Goal: Information Seeking & Learning: Understand process/instructions

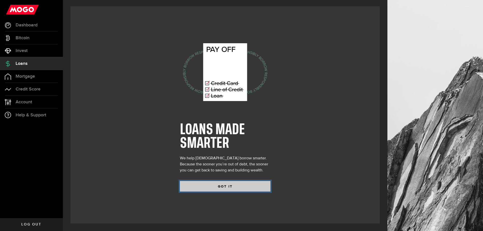
click at [232, 184] on button "GOT IT" at bounding box center [225, 186] width 91 height 11
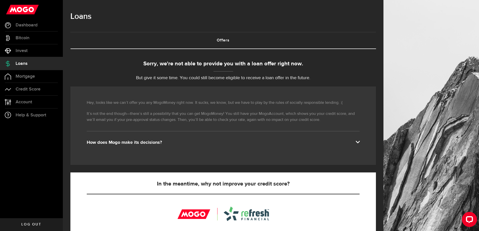
click at [360, 143] on span at bounding box center [358, 142] width 4 height 4
click at [360, 141] on span at bounding box center [358, 142] width 4 height 4
click at [21, 88] on span "Credit Score" at bounding box center [28, 89] width 25 height 5
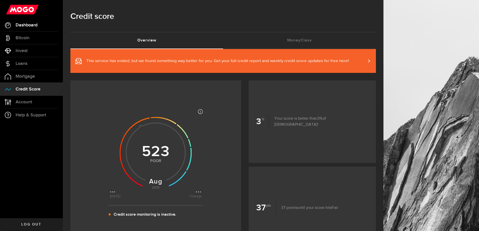
click at [29, 25] on span "Dashboard" at bounding box center [27, 25] width 22 height 5
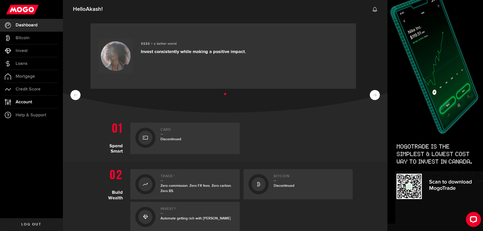
click at [23, 100] on span "Account" at bounding box center [24, 102] width 17 height 5
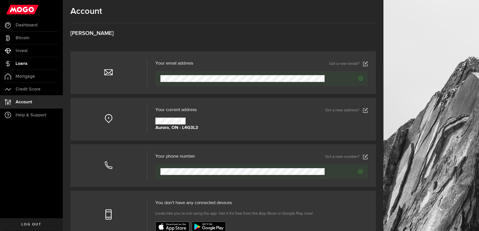
click at [22, 63] on span "Loans" at bounding box center [22, 63] width 12 height 5
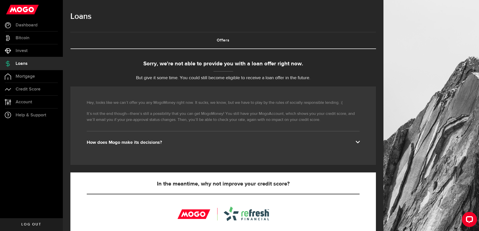
click at [360, 142] on span at bounding box center [358, 142] width 4 height 4
click at [18, 104] on span "Account" at bounding box center [24, 102] width 17 height 5
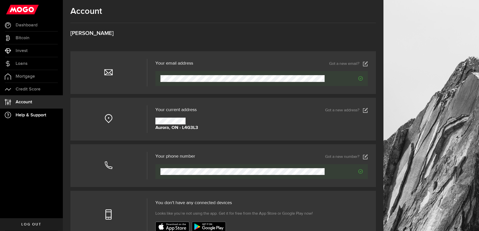
click at [34, 113] on span "Help & Support" at bounding box center [31, 115] width 31 height 5
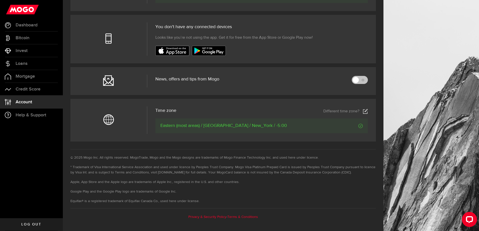
scroll to position [177, 0]
click at [212, 214] on div "Privacy & Security Policy - Terms & Conditions" at bounding box center [223, 214] width 306 height 12
click at [219, 216] on link "Privacy & Security Policy" at bounding box center [207, 217] width 38 height 4
